Goal: Information Seeking & Learning: Learn about a topic

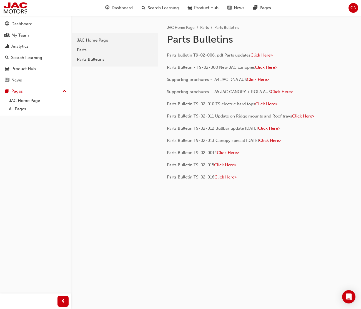
click at [228, 175] on span "Click Here>" at bounding box center [225, 177] width 22 height 5
click at [86, 51] on div "Parts" at bounding box center [115, 50] width 76 height 6
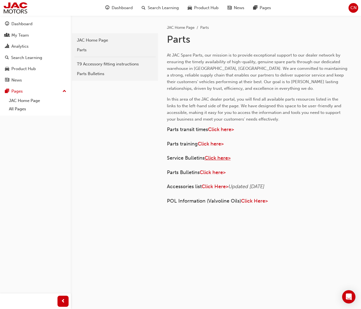
click at [217, 159] on span "Click here>" at bounding box center [218, 158] width 26 height 6
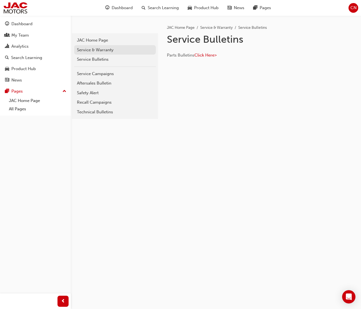
click at [94, 49] on div "Service & Warranty" at bounding box center [115, 50] width 76 height 6
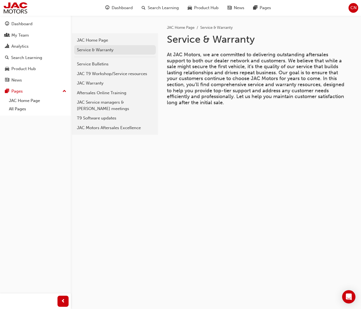
click at [108, 50] on div "Service & Warranty" at bounding box center [115, 50] width 76 height 6
click at [101, 63] on div "Service Bulletins" at bounding box center [115, 64] width 76 height 6
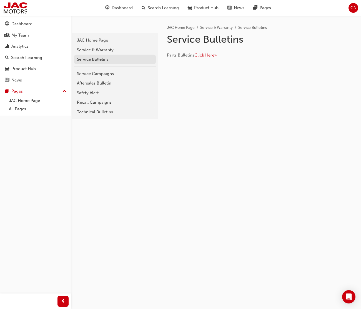
click at [119, 60] on div "Service Bulletins" at bounding box center [115, 59] width 76 height 6
click at [97, 62] on div "Service Bulletins" at bounding box center [115, 59] width 76 height 6
click at [98, 59] on div "Service Bulletins" at bounding box center [115, 59] width 76 height 6
click at [96, 75] on div "Service Campaigns" at bounding box center [115, 74] width 76 height 6
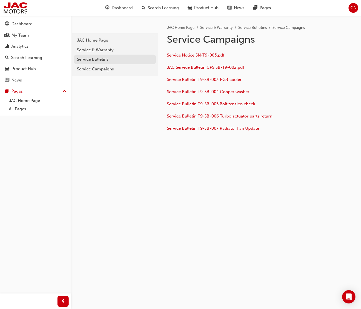
click at [82, 61] on div "Service Bulletins" at bounding box center [115, 59] width 76 height 6
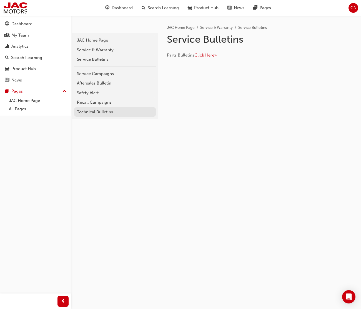
click at [81, 111] on div "Technical Bulletins" at bounding box center [115, 112] width 76 height 6
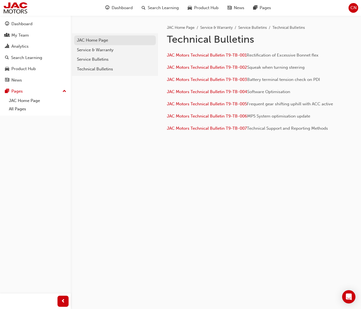
click at [92, 39] on div "JAC Home Page" at bounding box center [115, 40] width 76 height 6
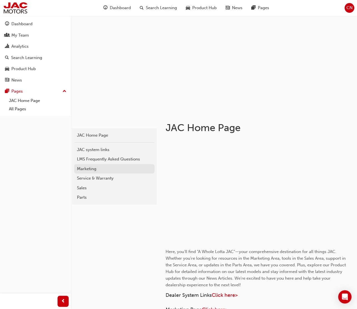
click at [89, 170] on div "Marketing" at bounding box center [114, 169] width 75 height 6
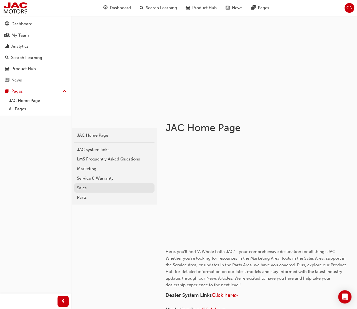
click at [83, 190] on div "Sales" at bounding box center [114, 188] width 75 height 6
click at [88, 178] on div "Service & Warranty" at bounding box center [114, 178] width 75 height 6
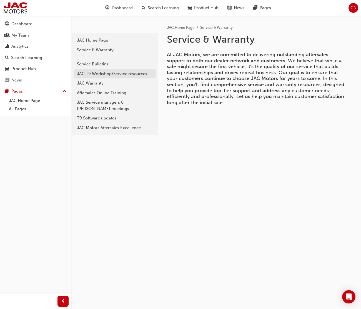
click at [99, 76] on div "JAC T9 Workshop/Service resources" at bounding box center [115, 74] width 76 height 6
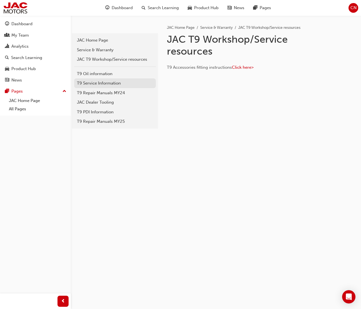
click at [98, 83] on div "T9 Service Information" at bounding box center [115, 83] width 76 height 6
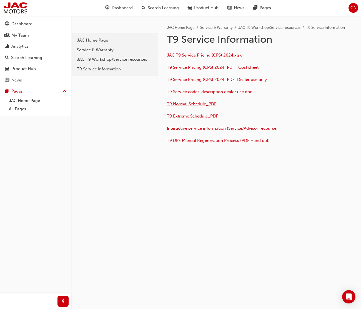
click at [190, 104] on span "T9 Normal Schedule_PDF" at bounding box center [191, 104] width 49 height 5
click at [195, 80] on span "T9 Service Pricing (CPS) 2024_PDF_Dealer use only" at bounding box center [217, 79] width 100 height 5
click at [202, 79] on span "T9 Service Pricing (CPS) 2024_PDF_Dealer use only" at bounding box center [217, 79] width 100 height 5
click at [205, 56] on span "JAC T9 Service Pricing (CPS) 2024.xlsx" at bounding box center [204, 55] width 75 height 5
click at [194, 178] on div "t9-service-information JAC Home Page Service & Warranty JAC T9 Workshop/Service…" at bounding box center [216, 101] width 290 height 170
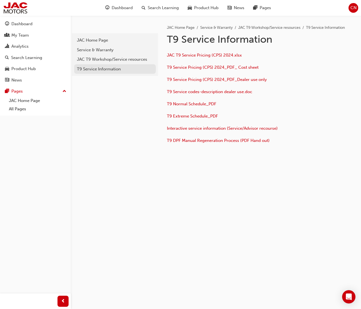
click at [107, 69] on div "T9 Service Information" at bounding box center [115, 69] width 76 height 6
click at [112, 64] on link "JAC T9 Workshop/Service resources" at bounding box center [115, 60] width 82 height 10
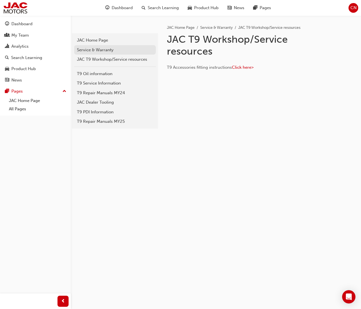
click at [113, 52] on div "Service & Warranty" at bounding box center [115, 50] width 76 height 6
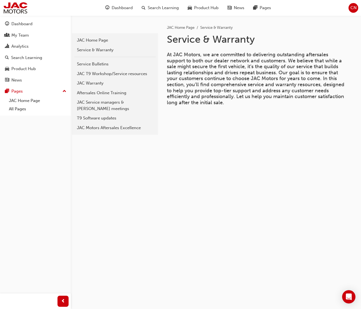
click at [95, 43] on div "JAC Home Page" at bounding box center [115, 40] width 76 height 6
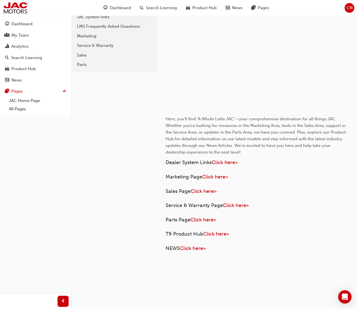
click at [275, 168] on div "﻿ Here, you'll find "A Whole Lotta JAC"—your comprehensive destination for all …" at bounding box center [255, 130] width 180 height 244
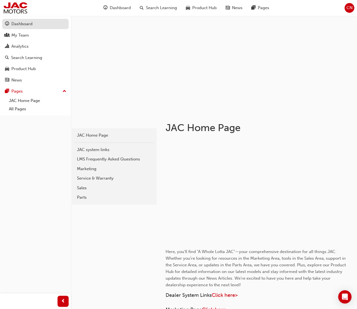
click at [37, 25] on div "Dashboard" at bounding box center [35, 24] width 61 height 7
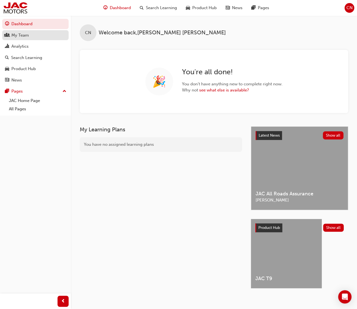
click at [52, 34] on div "My Team" at bounding box center [35, 35] width 61 height 7
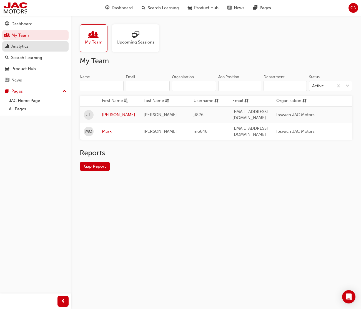
click at [50, 43] on div "Analytics" at bounding box center [35, 46] width 61 height 7
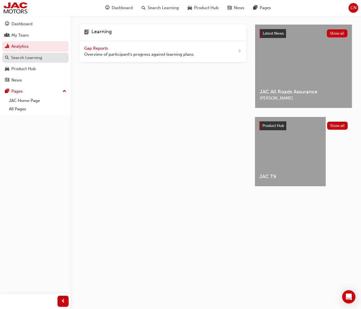
click at [47, 53] on link "Search Learning" at bounding box center [35, 58] width 66 height 10
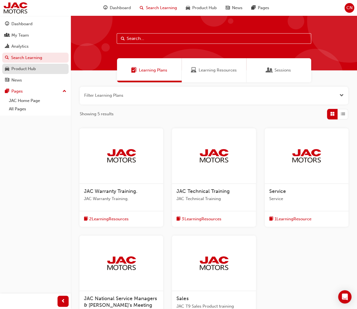
click at [46, 66] on div "Product Hub" at bounding box center [35, 69] width 61 height 7
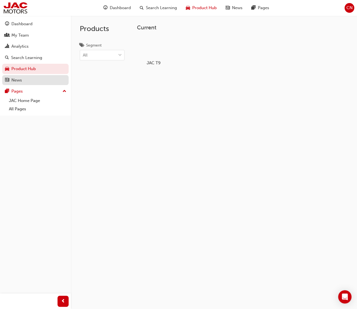
click at [44, 79] on div "News" at bounding box center [35, 80] width 61 height 7
